Goal: Information Seeking & Learning: Learn about a topic

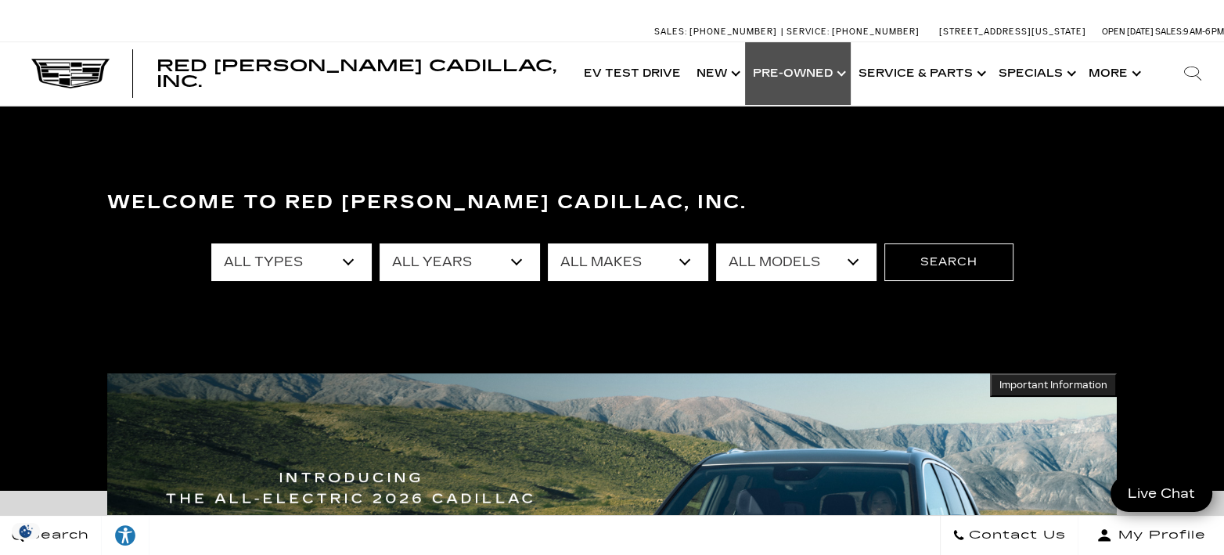
click at [765, 61] on link "Show Pre-Owned" at bounding box center [798, 73] width 106 height 63
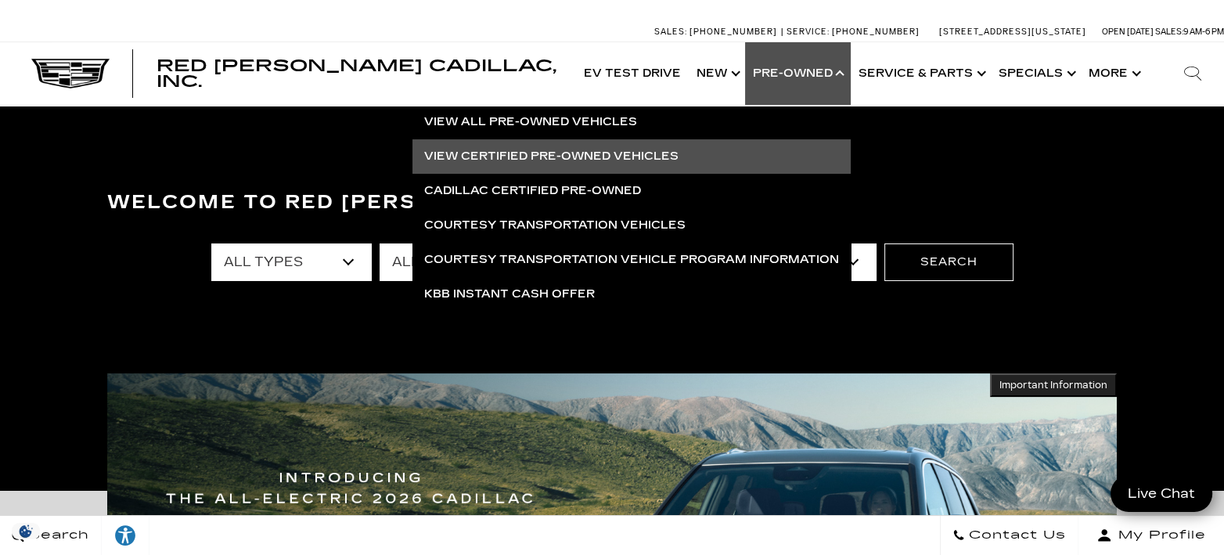
click at [571, 156] on link "View Certified Pre-Owned Vehicles" at bounding box center [631, 156] width 438 height 34
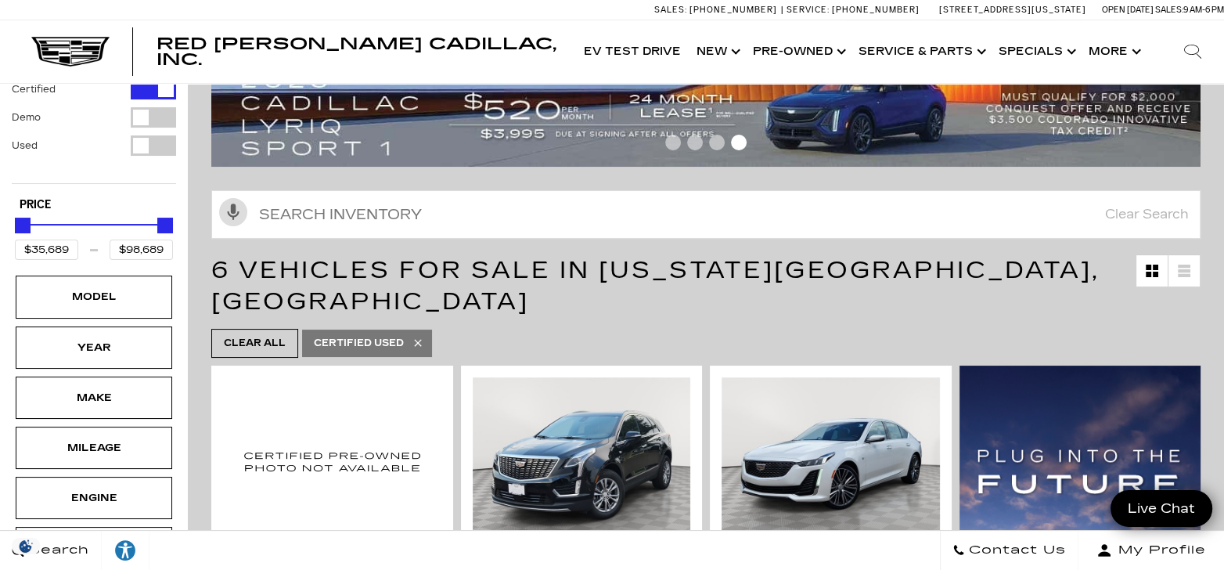
scroll to position [195, 0]
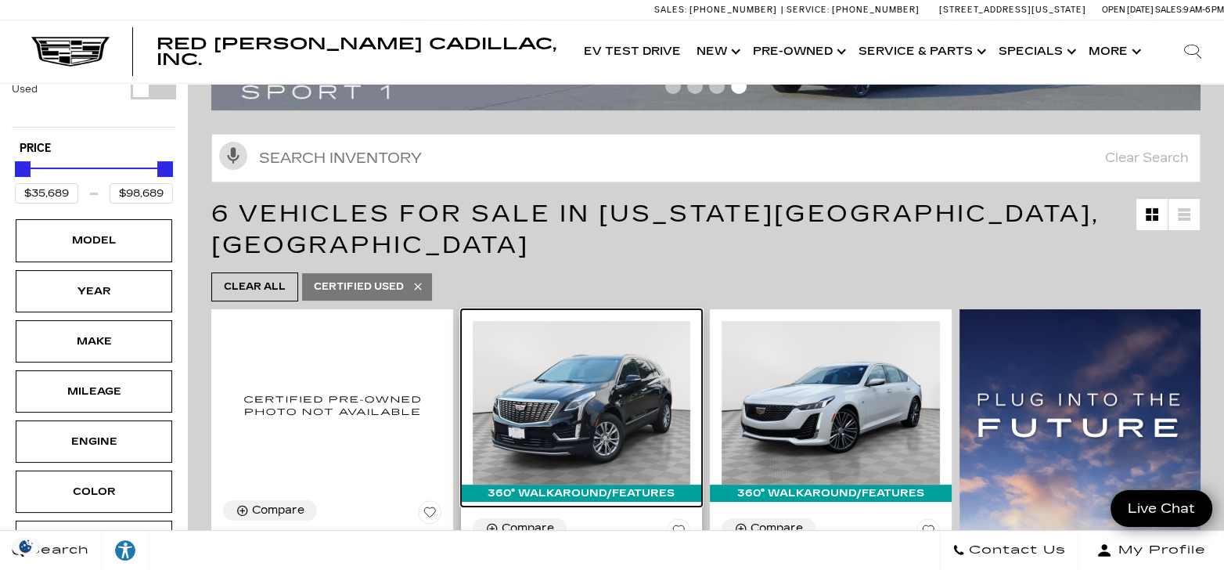
click at [578, 346] on img at bounding box center [582, 403] width 218 height 164
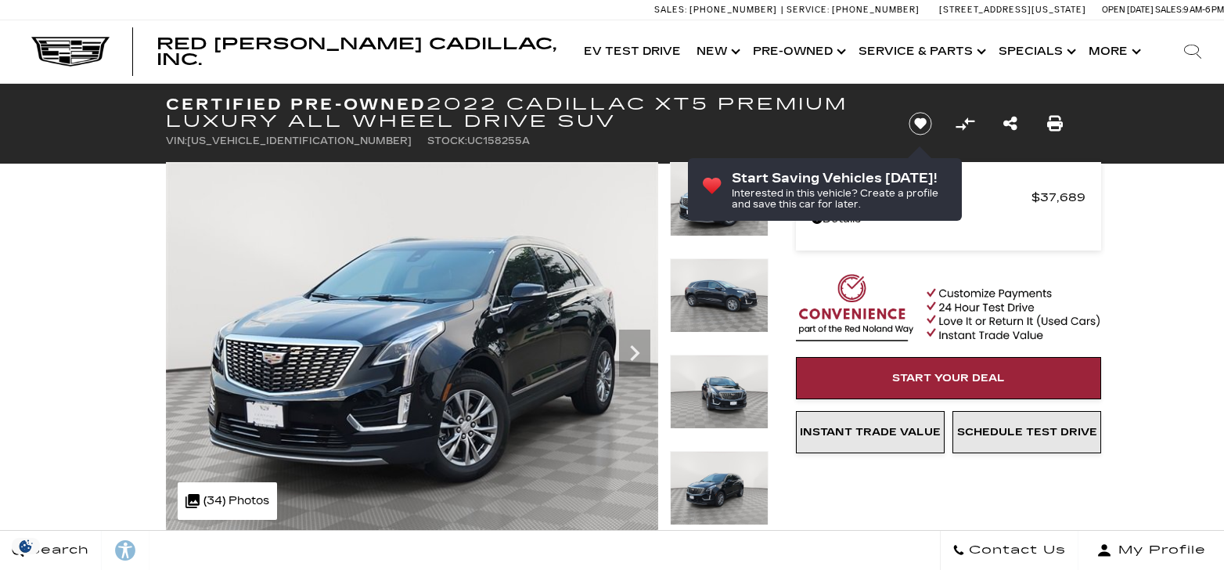
click at [723, 391] on img at bounding box center [719, 391] width 99 height 74
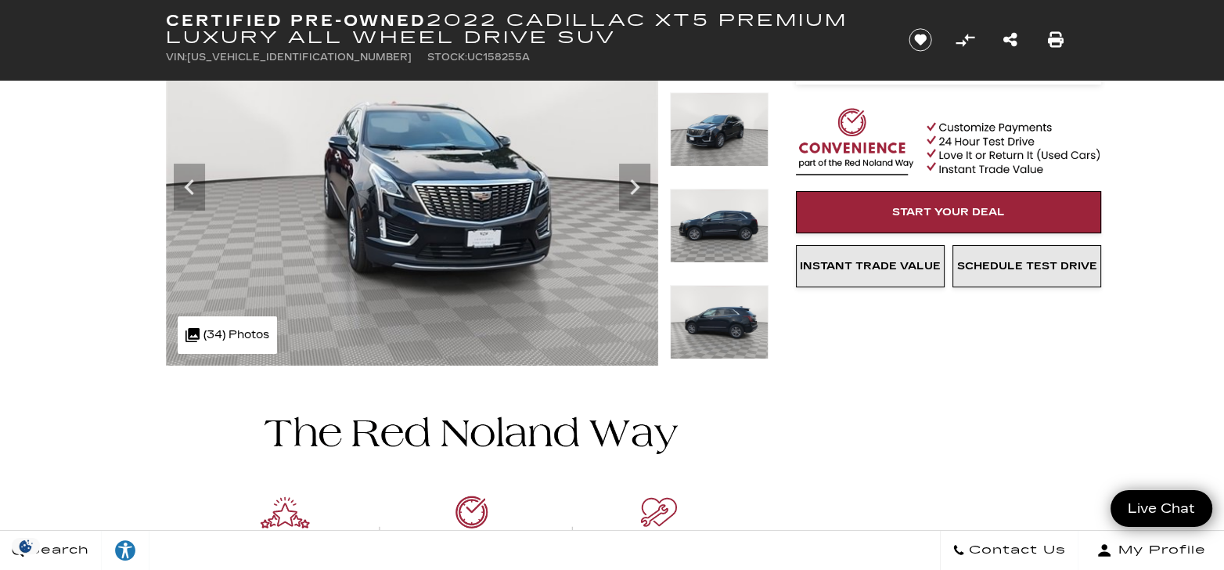
scroll to position [97, 0]
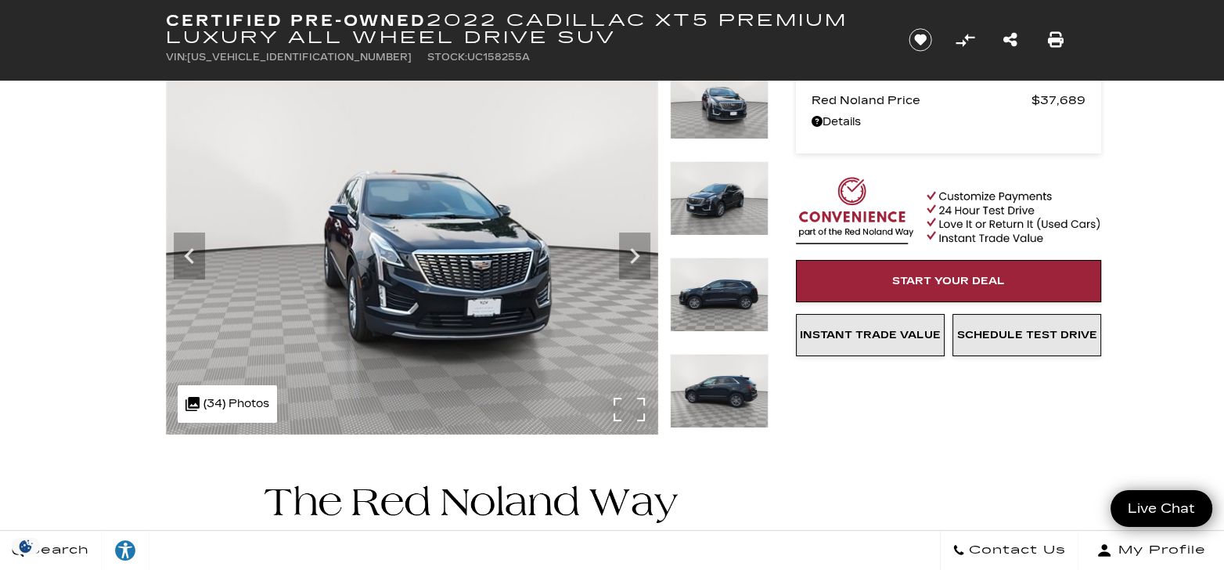
click at [217, 405] on div ".cls-1, .cls-3 { fill: #c50033; } .cls-1 { clip-rule: evenodd; } .cls-2 { clip-…" at bounding box center [227, 404] width 99 height 38
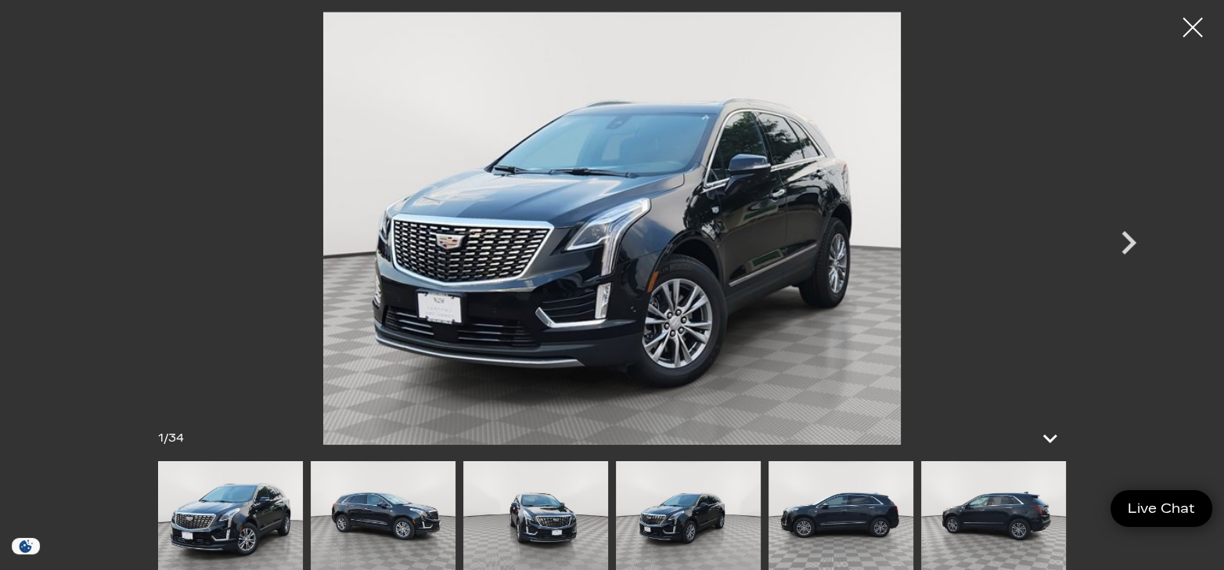
scroll to position [195, 0]
click at [1047, 437] on icon at bounding box center [1051, 439] width 19 height 12
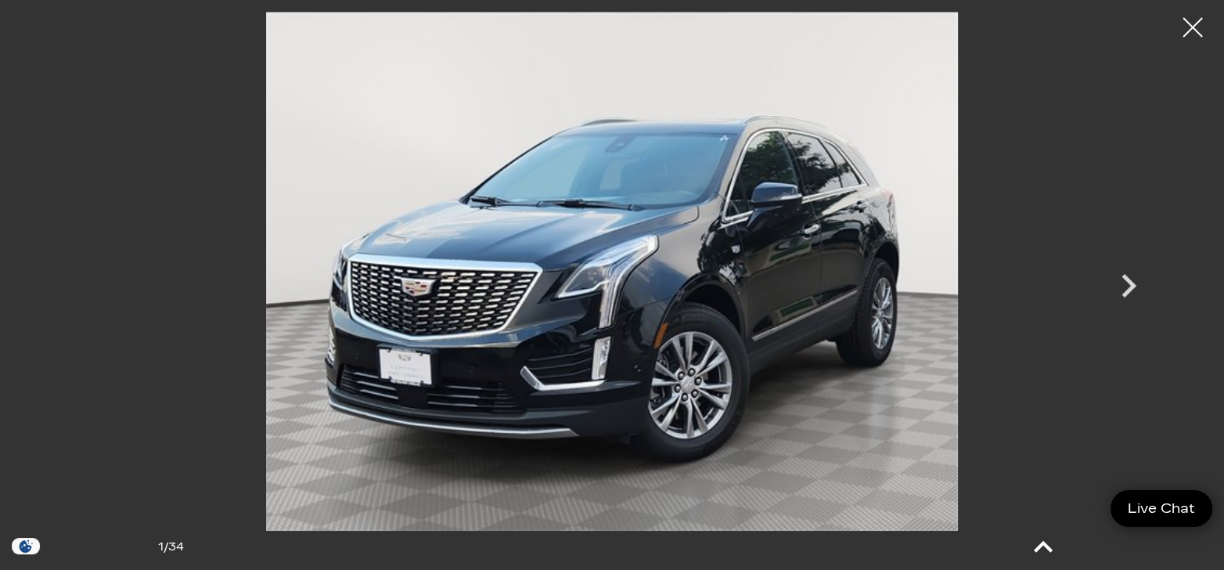
scroll to position [586, 0]
click at [1053, 546] on icon at bounding box center [1043, 547] width 38 height 38
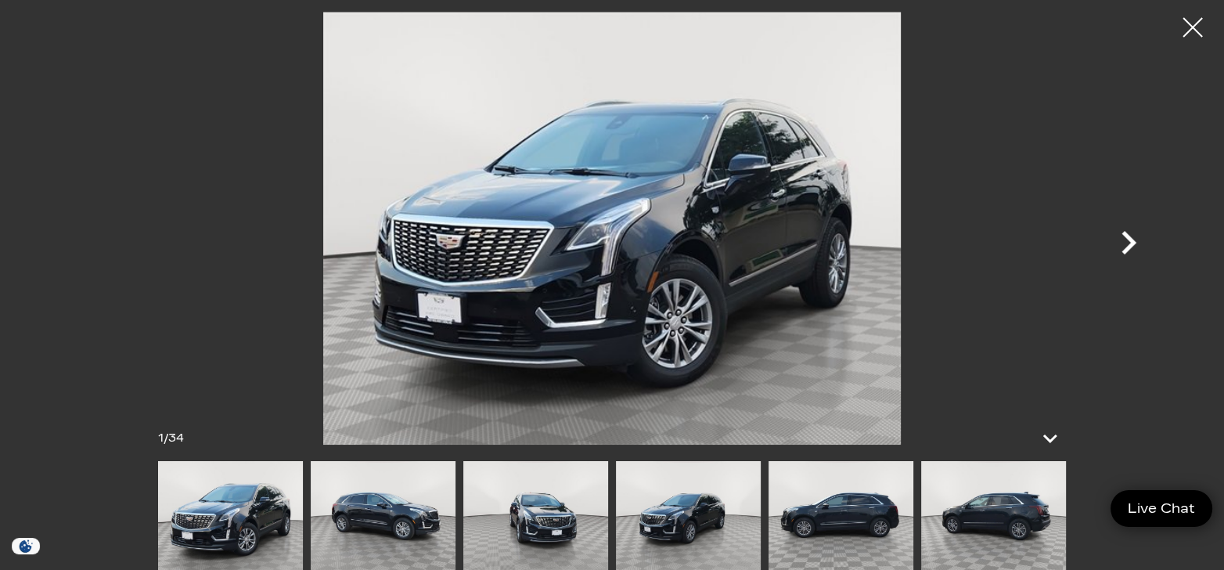
click at [1128, 240] on icon "Next" at bounding box center [1128, 242] width 47 height 47
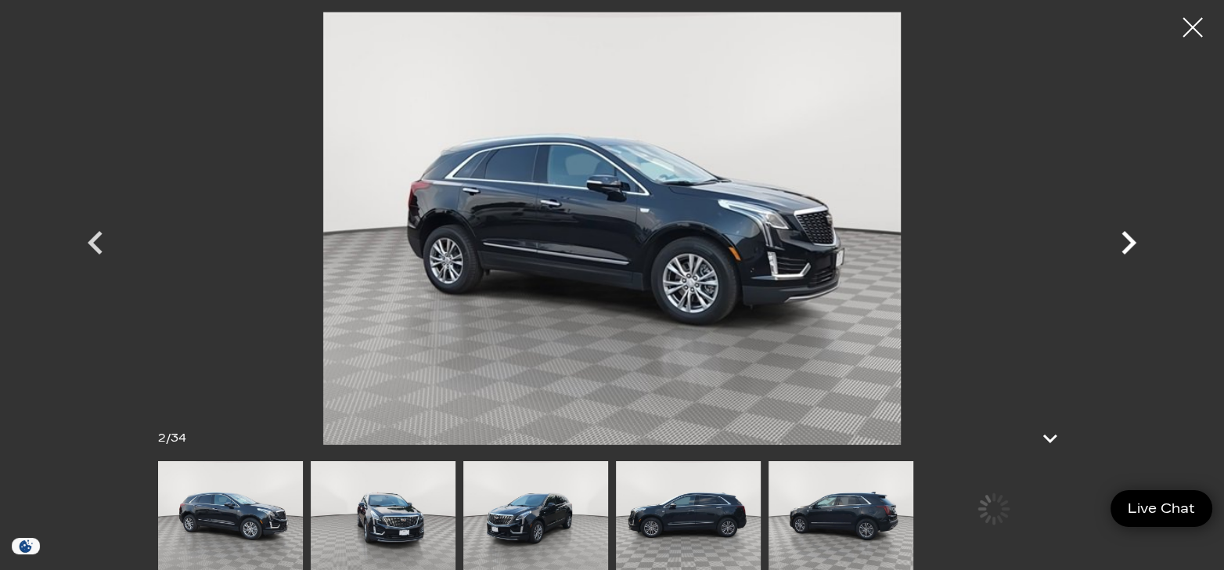
click at [1128, 240] on icon "Next" at bounding box center [1128, 242] width 47 height 47
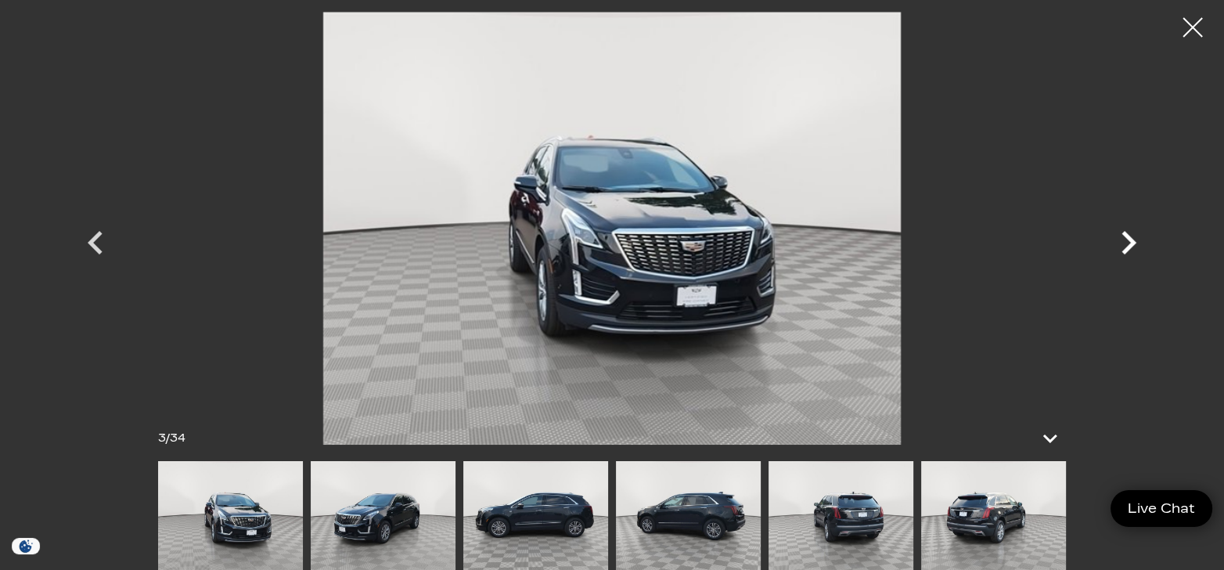
click at [1128, 240] on icon "Next" at bounding box center [1128, 242] width 47 height 47
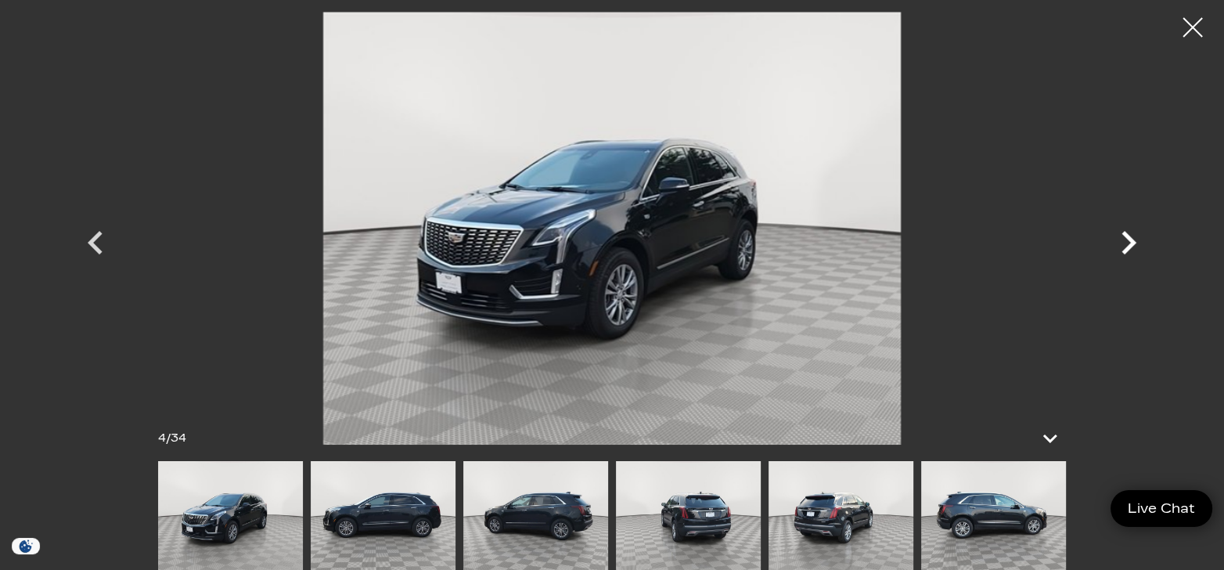
click at [1128, 240] on icon "Next" at bounding box center [1128, 242] width 47 height 47
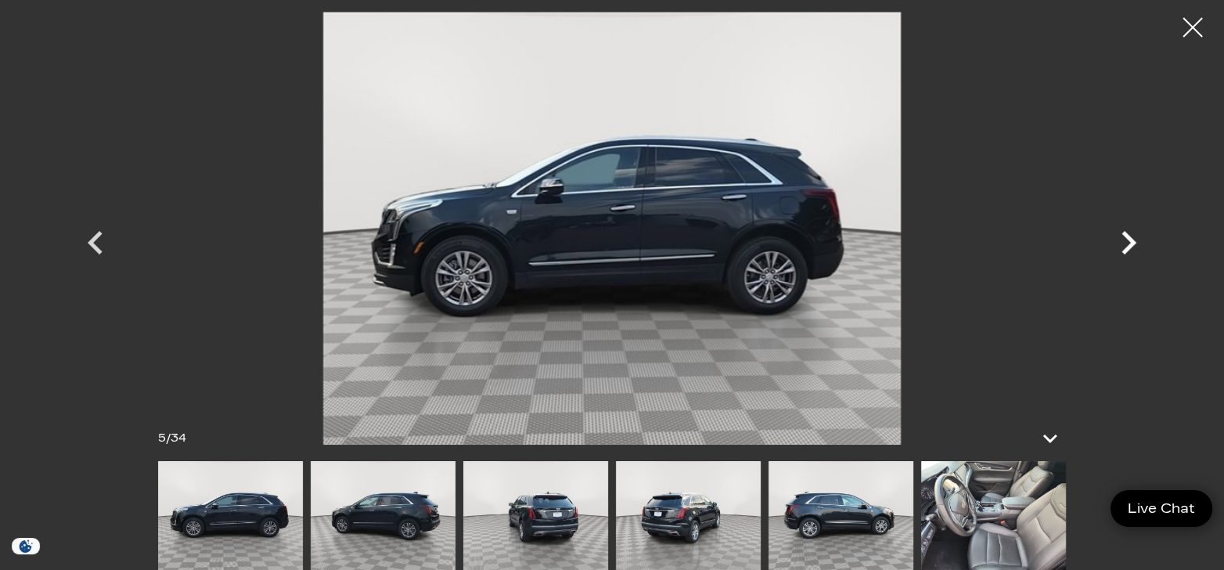
click at [1128, 240] on icon "Next" at bounding box center [1128, 242] width 47 height 47
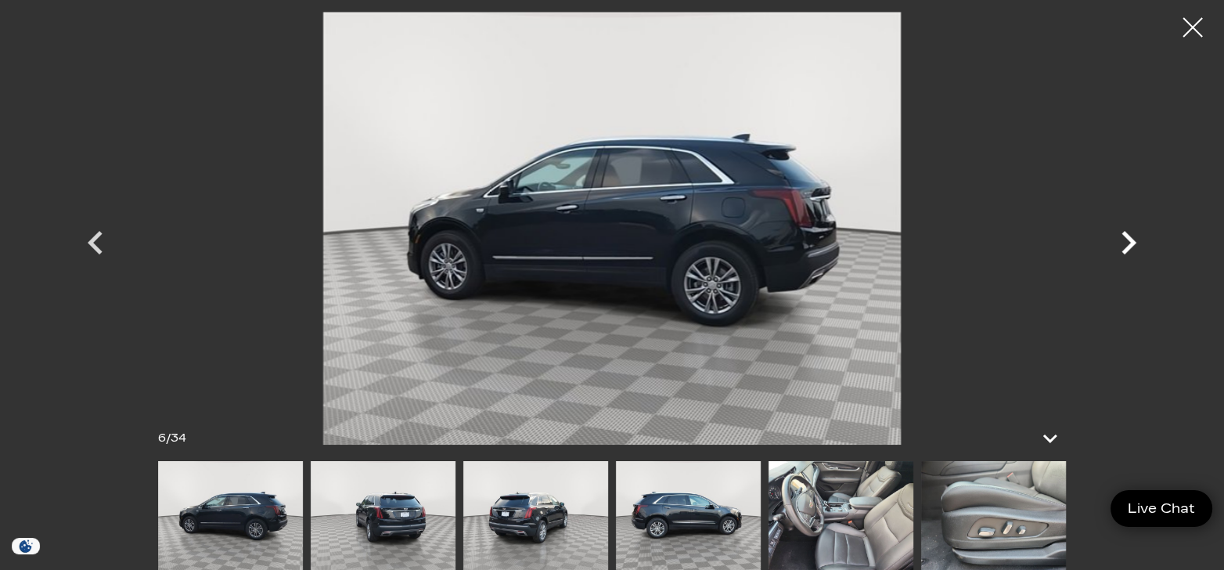
click at [1128, 240] on icon "Next" at bounding box center [1128, 242] width 47 height 47
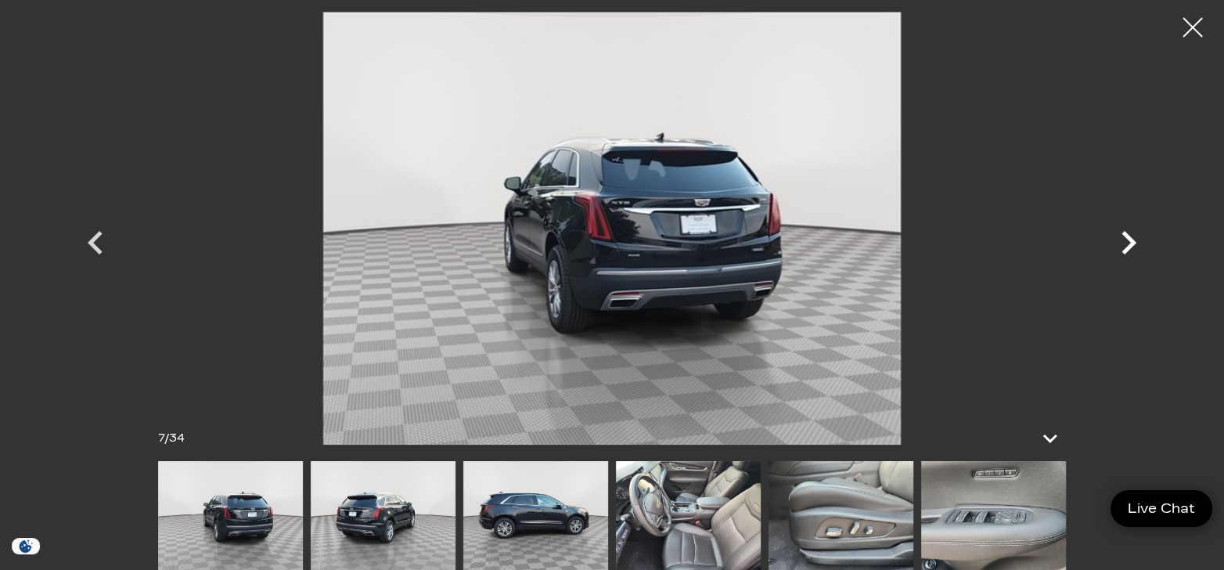
click at [1128, 240] on icon "Next" at bounding box center [1128, 242] width 47 height 47
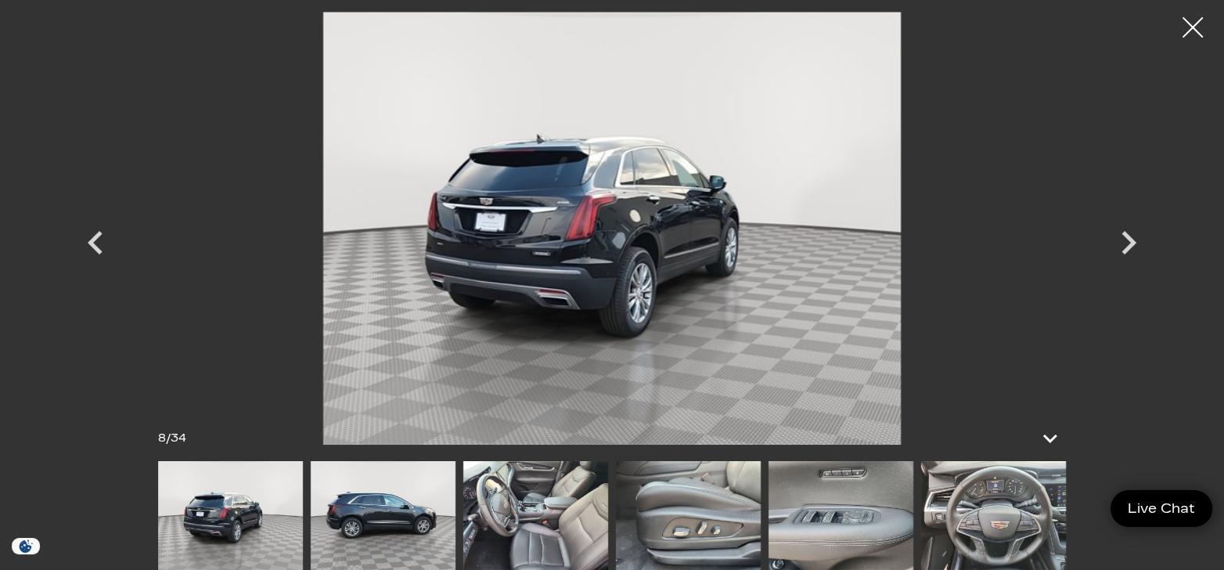
click at [1180, 24] on div at bounding box center [1192, 27] width 41 height 41
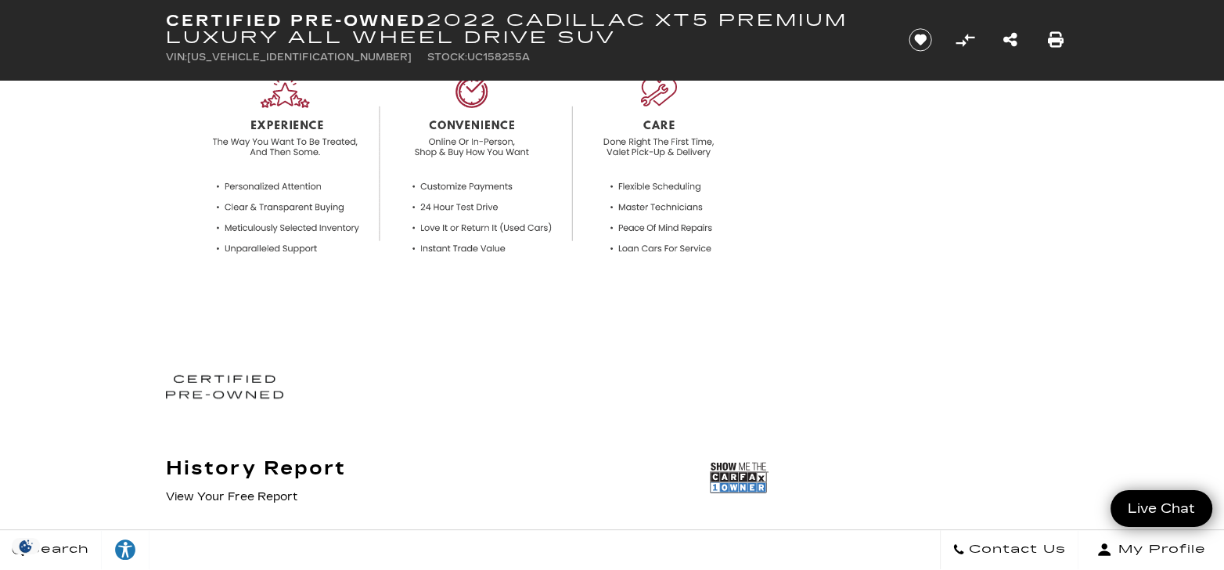
scroll to position [0, 0]
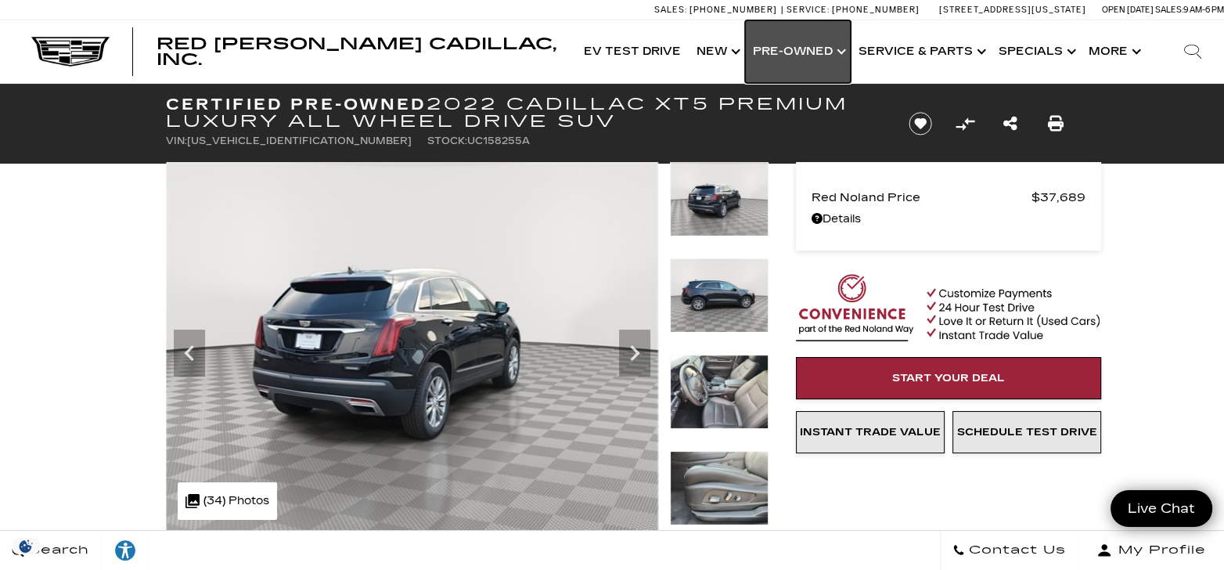
click at [775, 52] on link "Show Pre-Owned" at bounding box center [798, 51] width 106 height 63
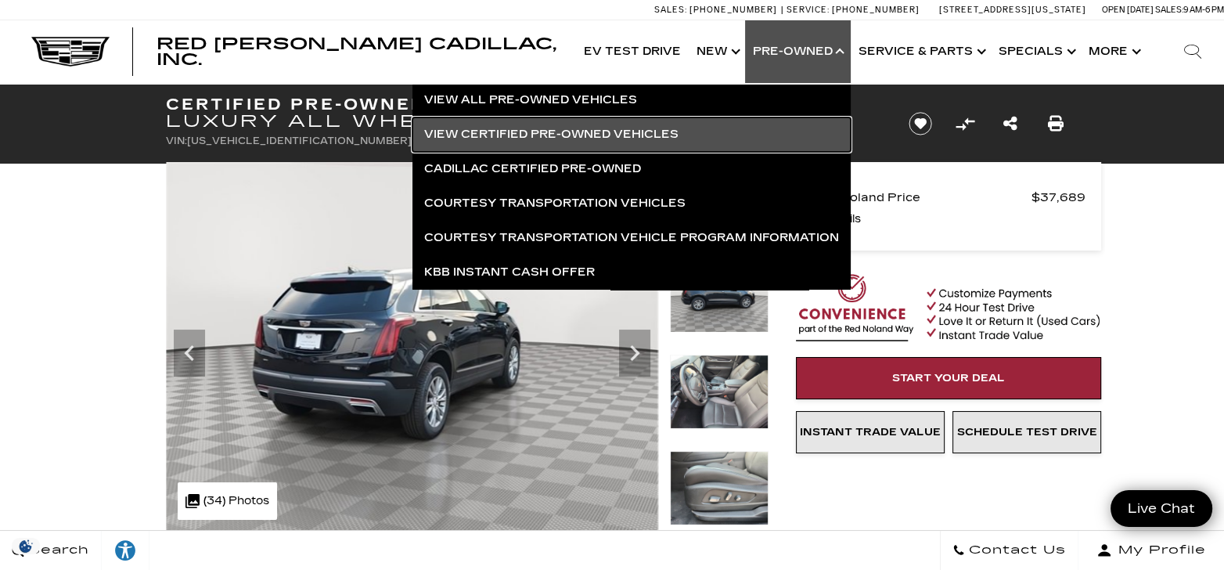
click at [513, 136] on link "View Certified Pre-Owned Vehicles" at bounding box center [631, 134] width 438 height 34
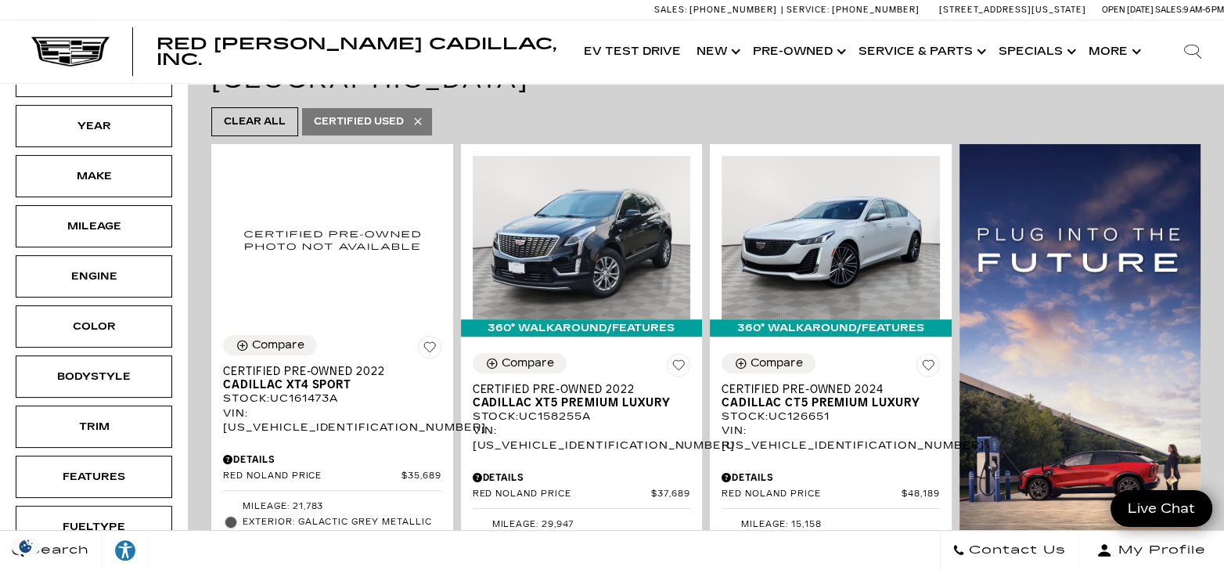
scroll to position [390, 0]
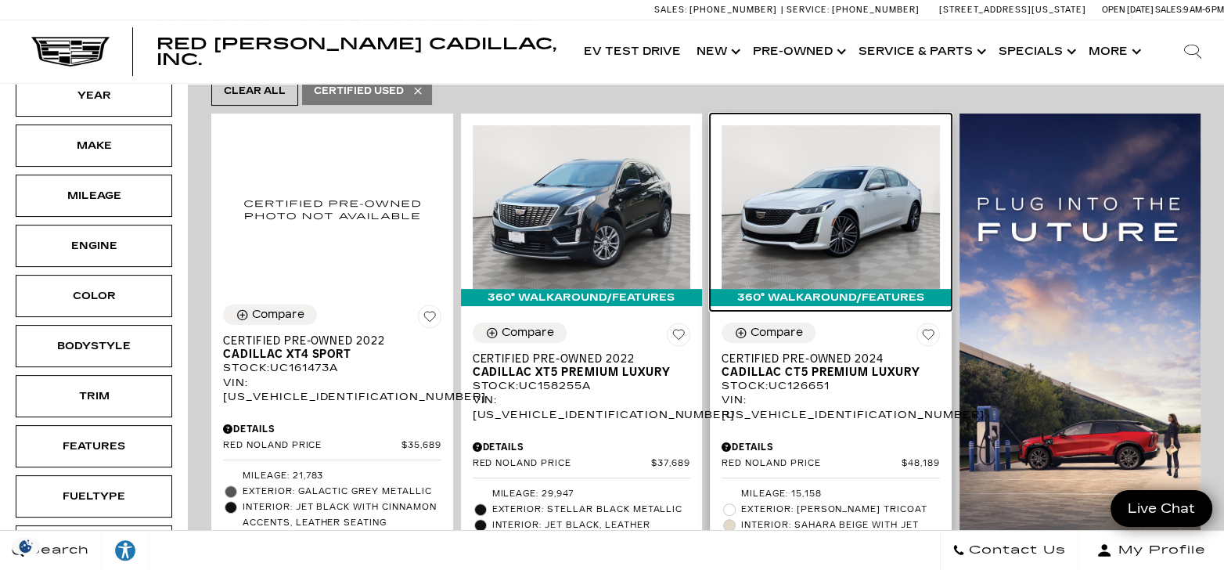
click at [841, 137] on img at bounding box center [830, 207] width 218 height 164
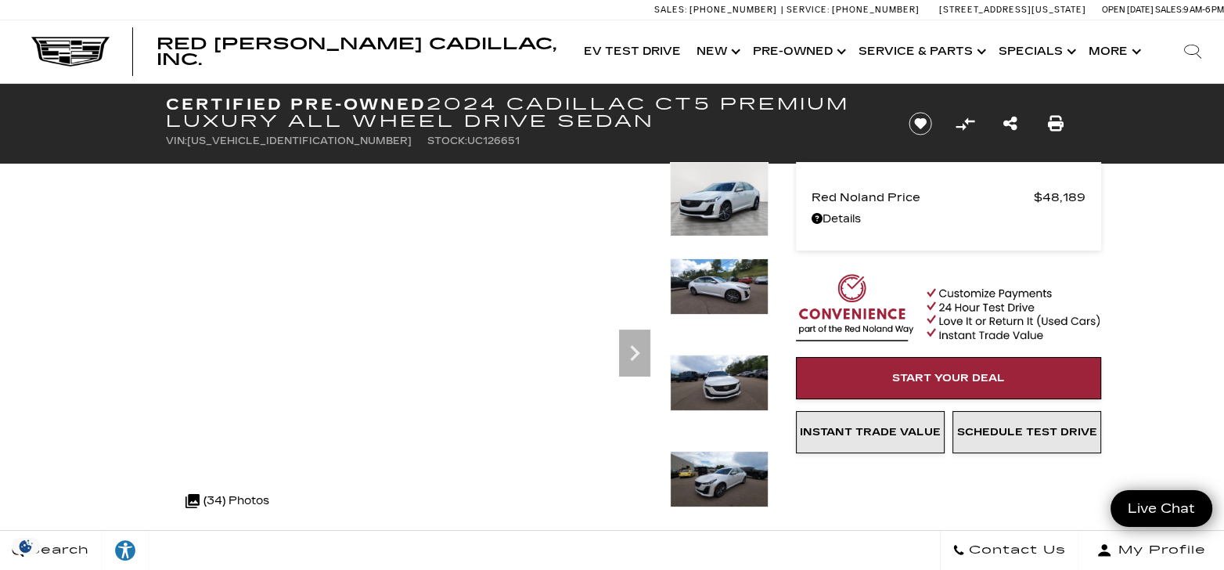
click at [709, 282] on img at bounding box center [719, 286] width 99 height 56
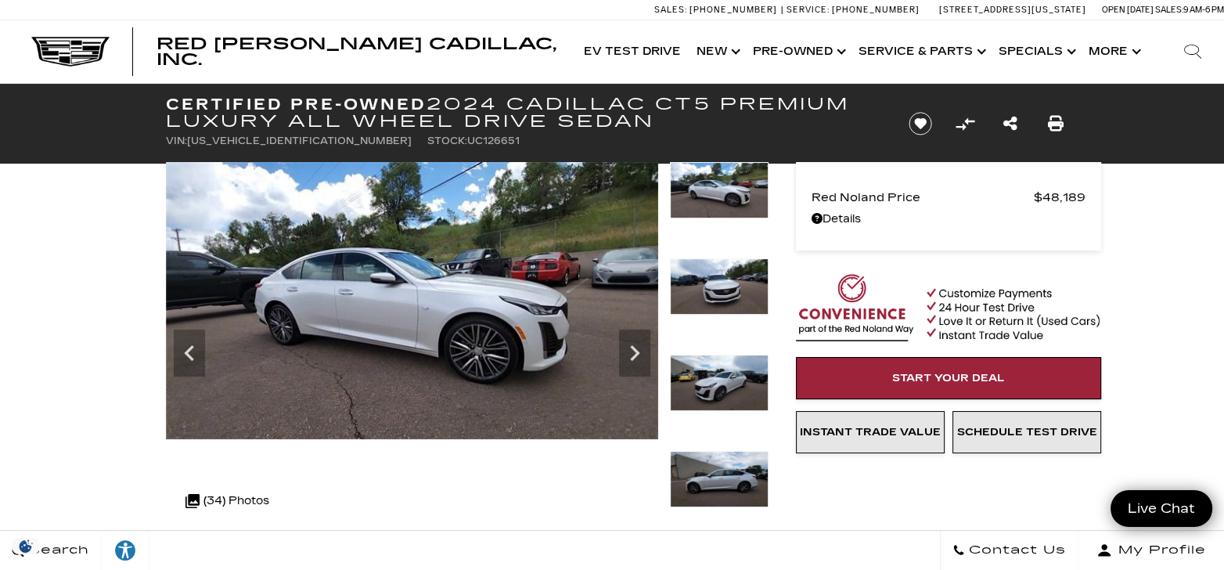
scroll to position [97, 0]
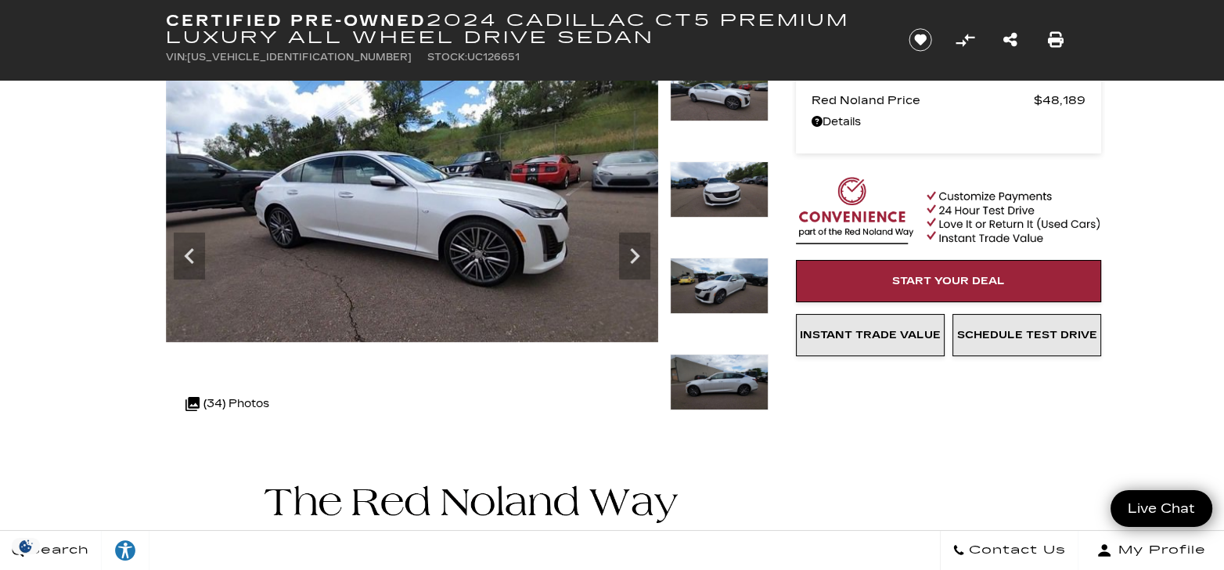
click at [735, 393] on img at bounding box center [719, 382] width 99 height 56
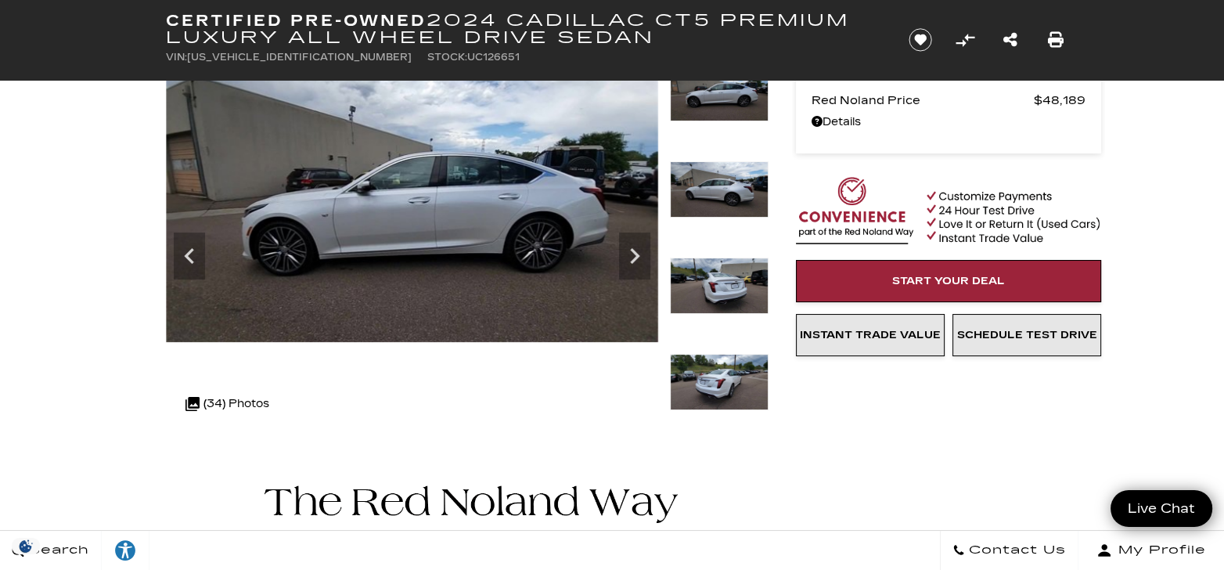
click at [739, 285] on img at bounding box center [719, 285] width 99 height 56
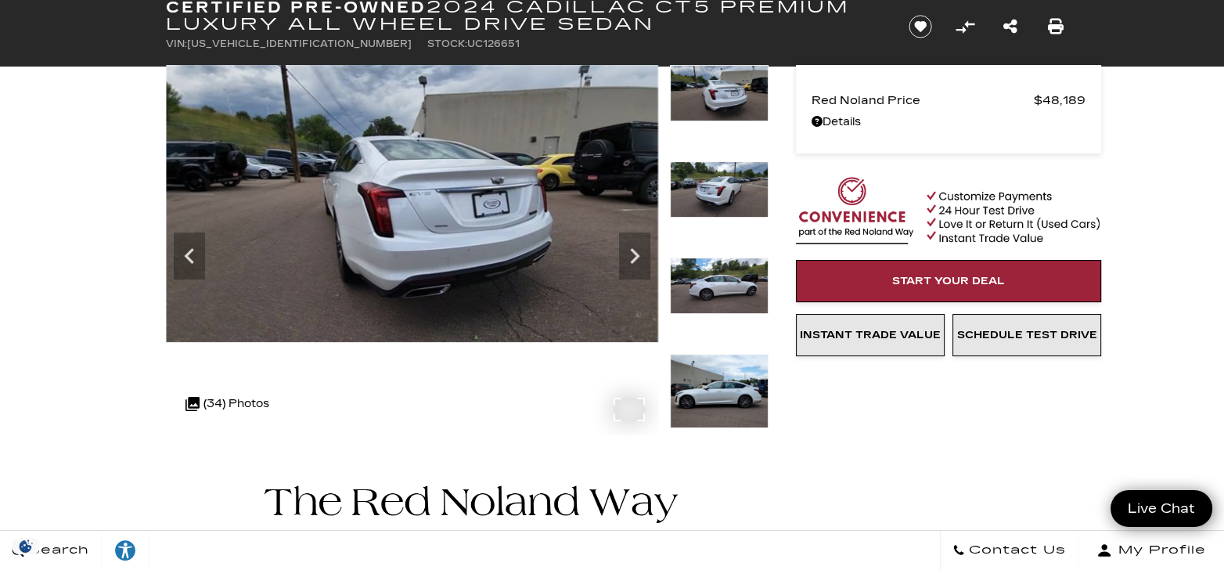
scroll to position [0, 0]
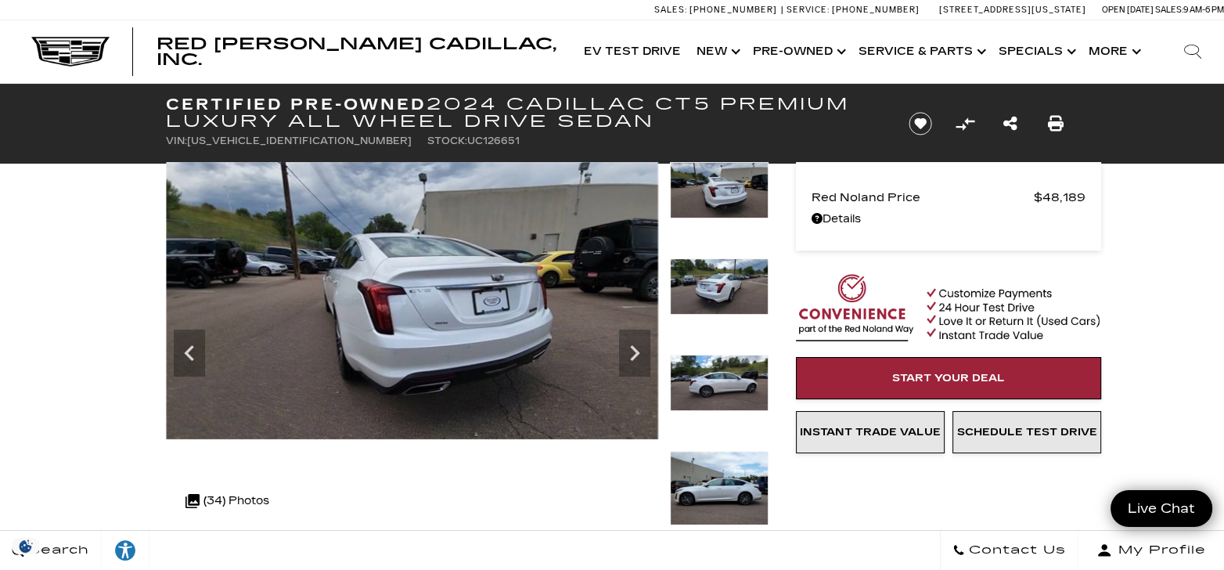
click at [261, 134] on li "VIN: 1G6DT5RW4R0126651" at bounding box center [289, 141] width 246 height 22
copy span "[US_VEHICLE_IDENTIFICATION_NUMBER]"
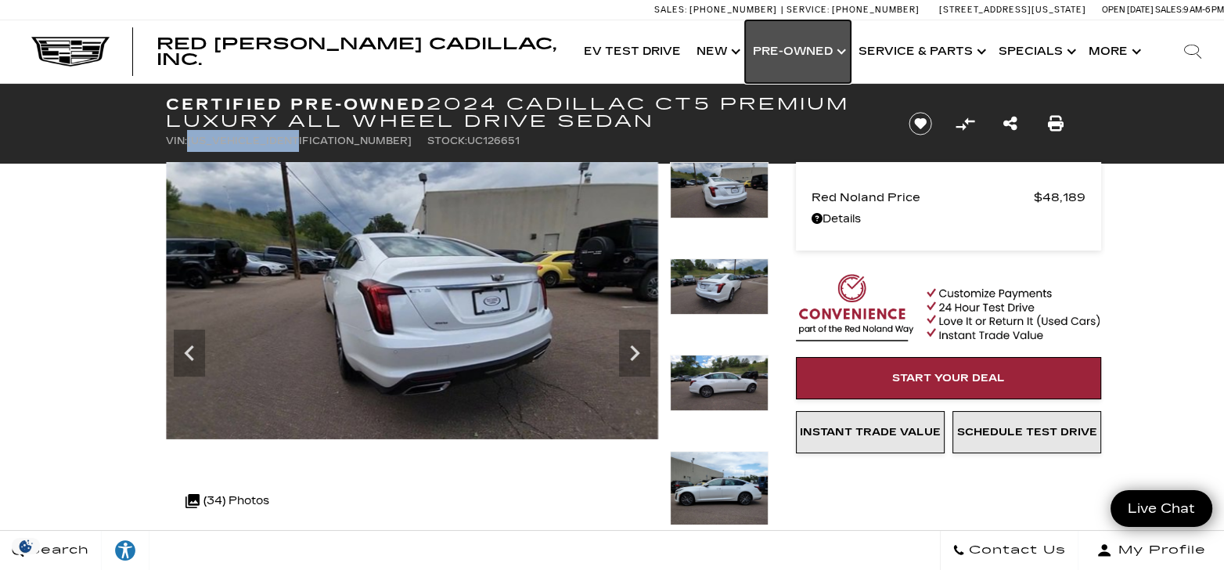
click at [770, 49] on link "Show Pre-Owned" at bounding box center [798, 51] width 106 height 63
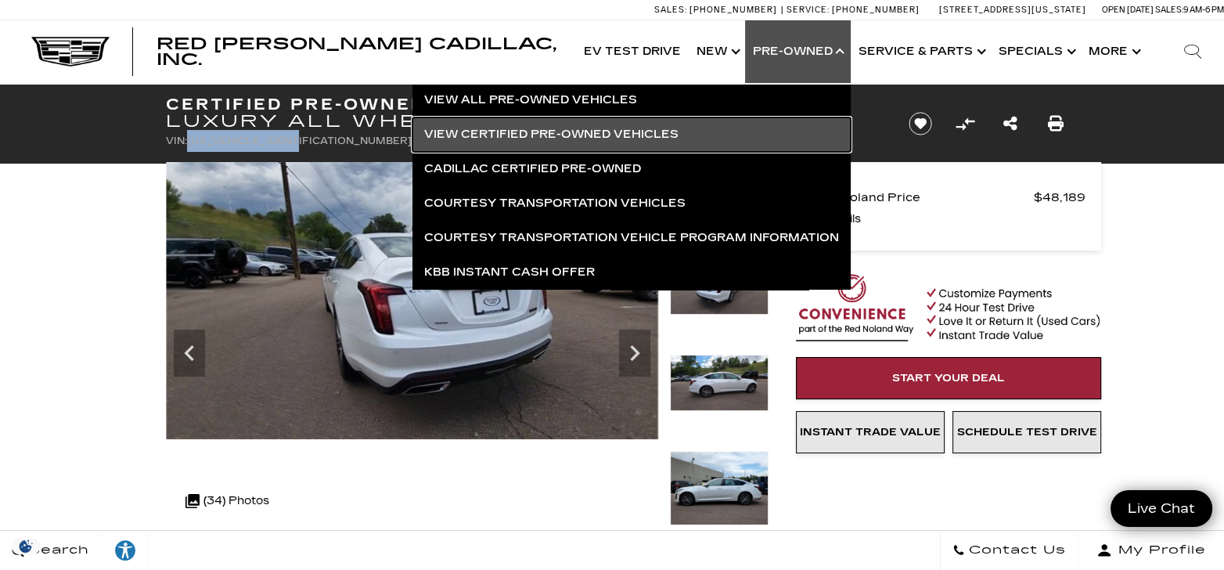
click at [466, 129] on link "View Certified Pre-Owned Vehicles" at bounding box center [631, 134] width 438 height 34
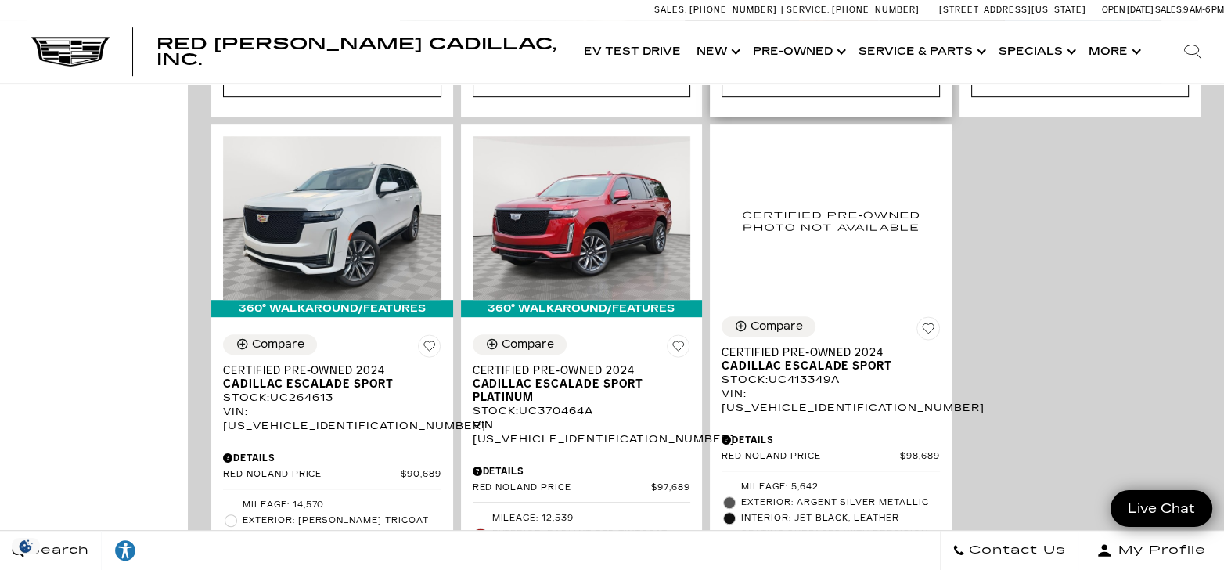
scroll to position [782, 0]
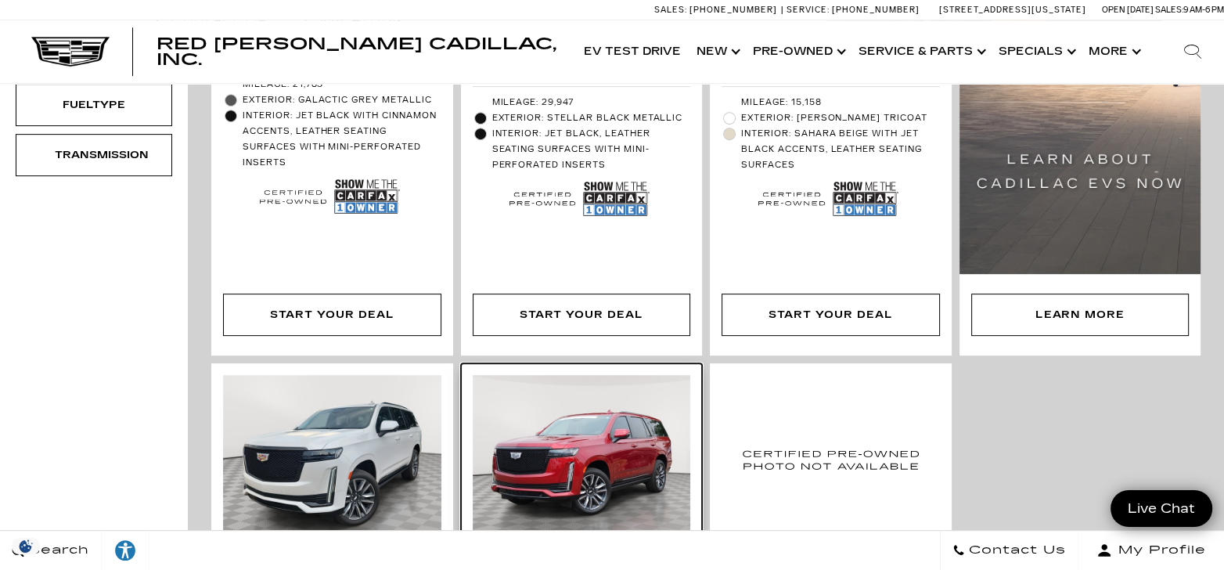
click at [570, 413] on img at bounding box center [582, 457] width 218 height 164
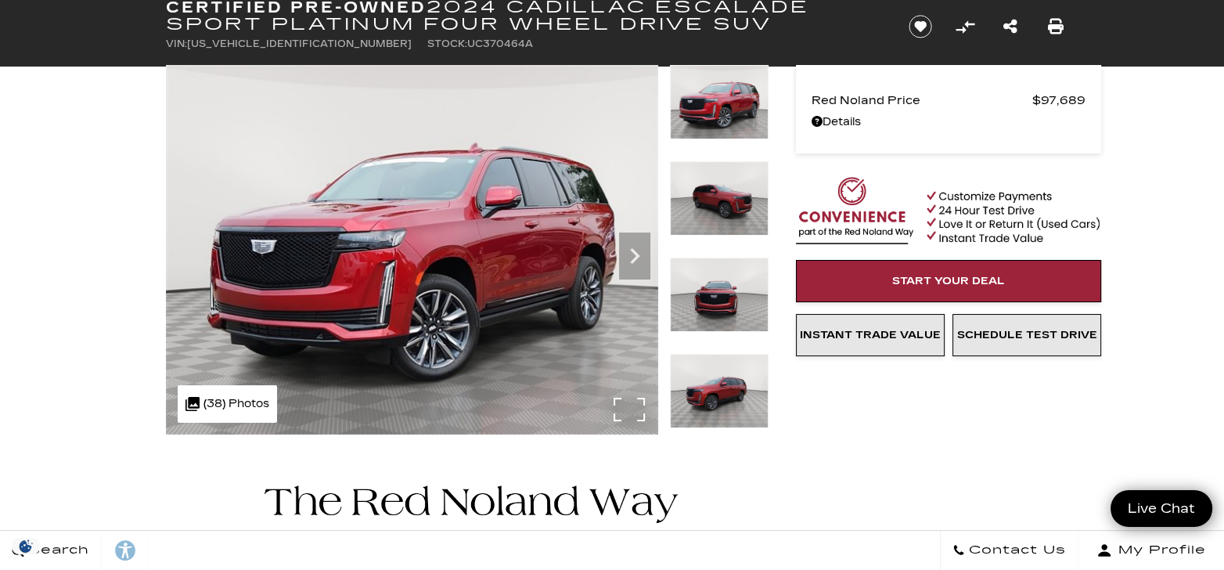
scroll to position [97, 0]
click at [250, 408] on div ".cls-1, .cls-3 { fill: #c50033; } .cls-1 { clip-rule: evenodd; } .cls-2 { clip-…" at bounding box center [227, 404] width 99 height 38
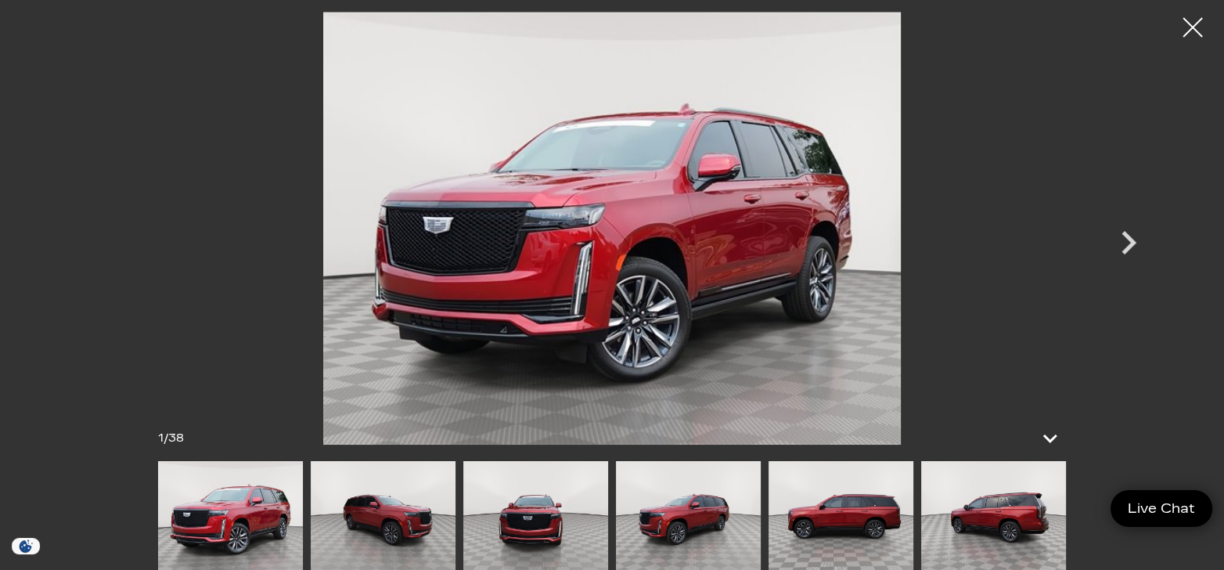
scroll to position [195, 0]
click at [1011, 529] on img at bounding box center [993, 515] width 145 height 109
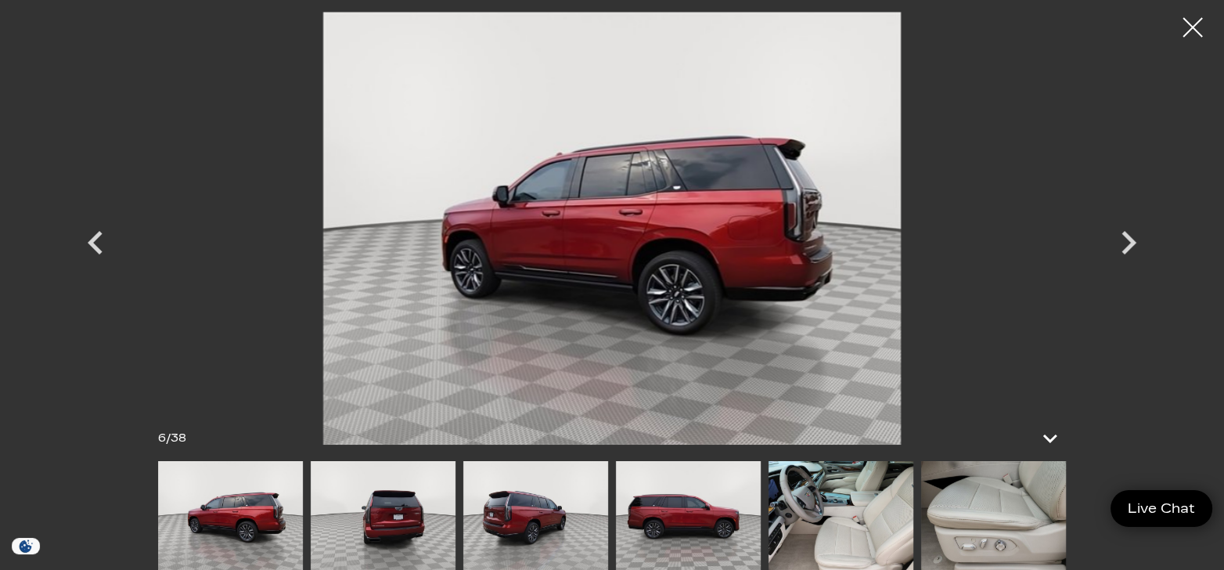
click at [315, 530] on img at bounding box center [383, 515] width 145 height 109
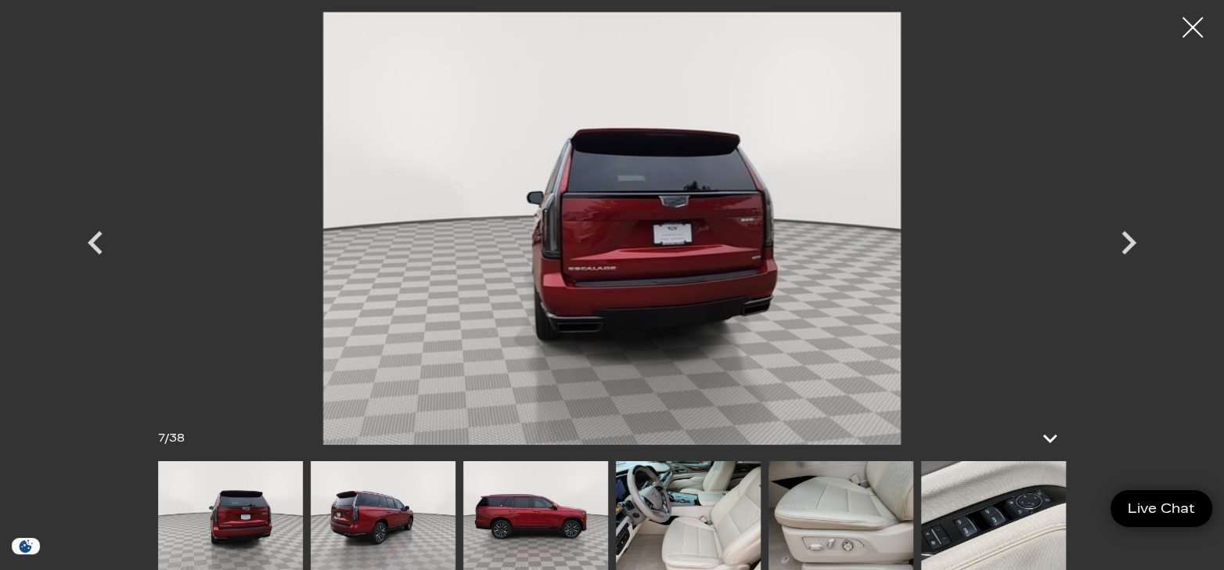
click at [1188, 31] on div at bounding box center [1192, 27] width 41 height 41
